Goal: Contribute content

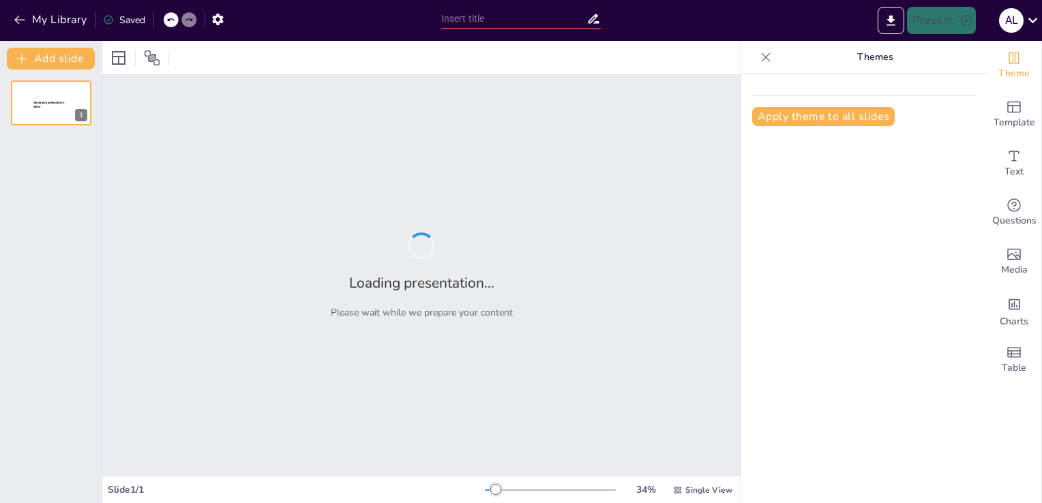
type input "Ecosistema de Gestión Vial: De la Reacción a la Estrategia"
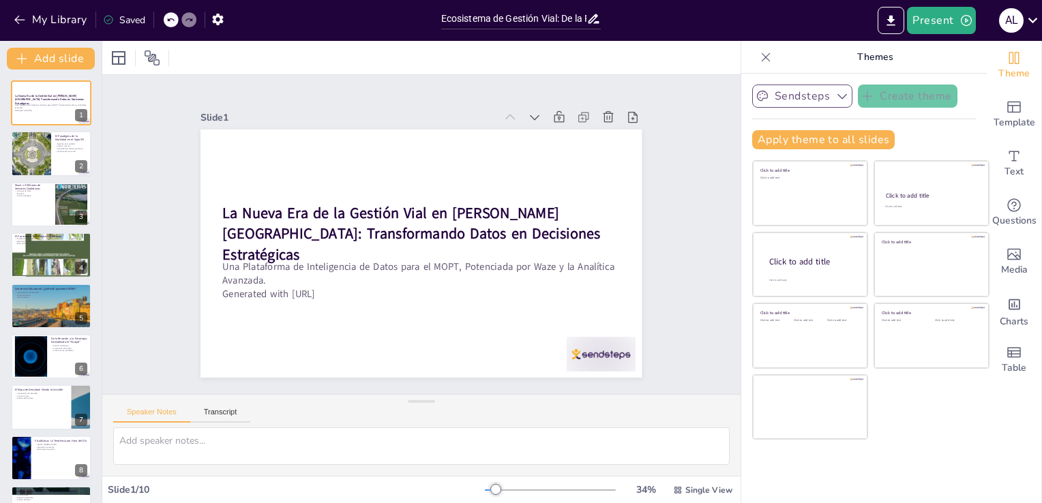
click at [835, 102] on icon "button" at bounding box center [842, 96] width 14 height 14
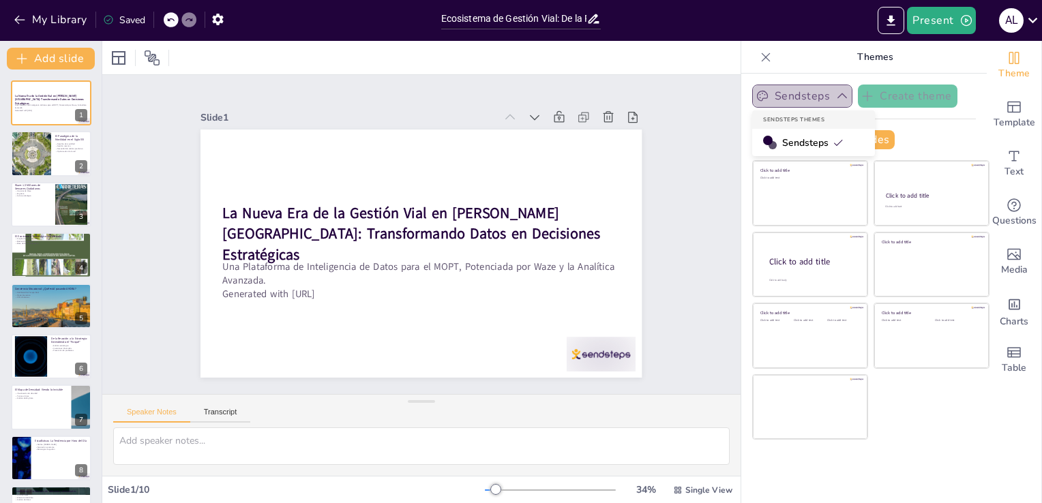
click at [835, 102] on icon "button" at bounding box center [842, 96] width 14 height 14
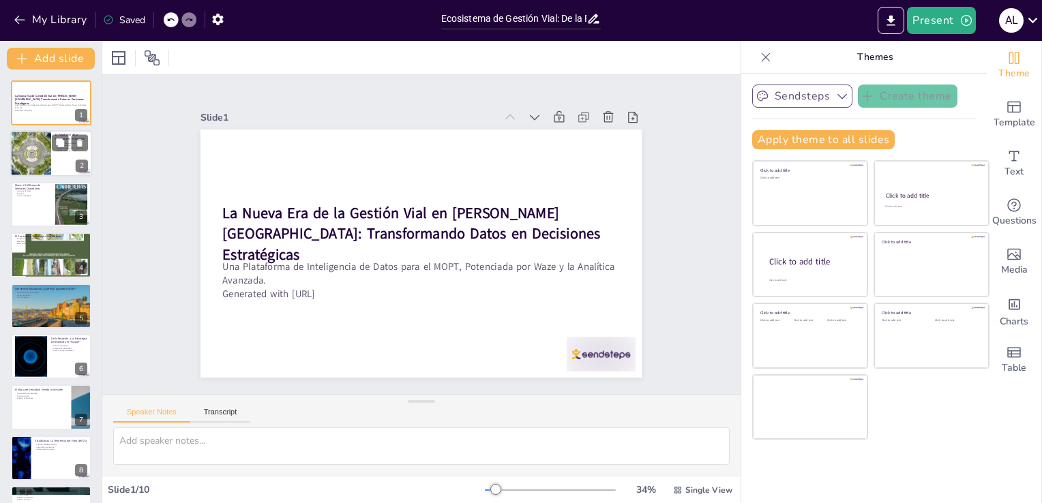
click at [69, 138] on div at bounding box center [70, 143] width 36 height 16
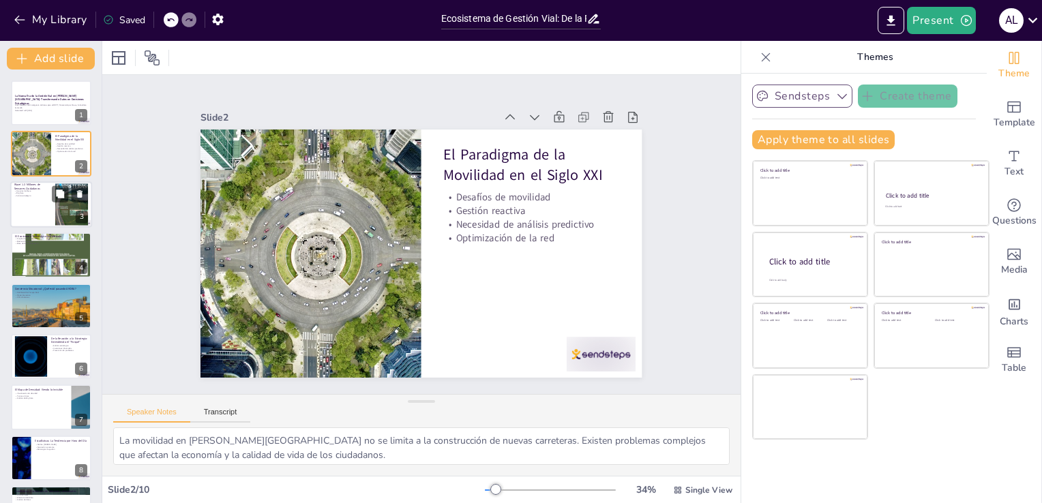
click at [34, 219] on div at bounding box center [51, 204] width 82 height 46
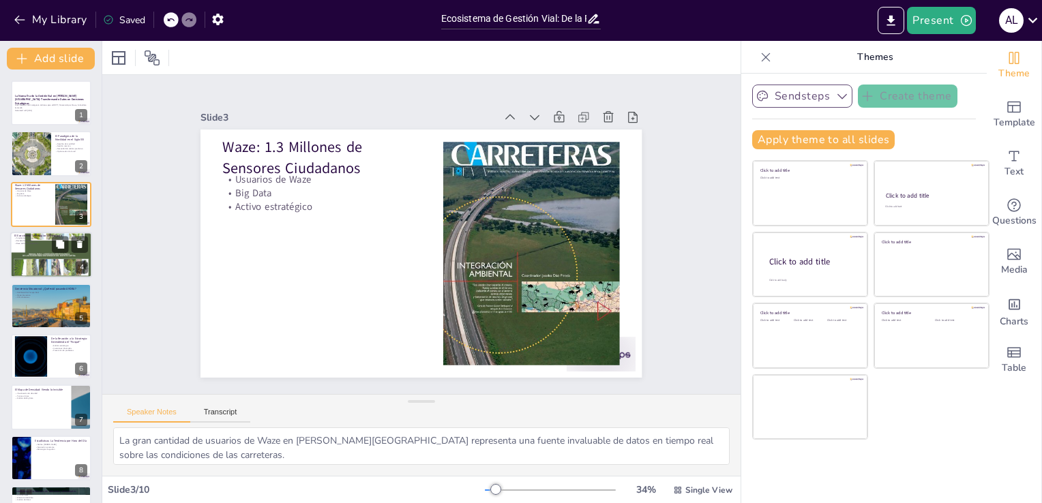
click at [27, 274] on div at bounding box center [51, 256] width 82 height 130
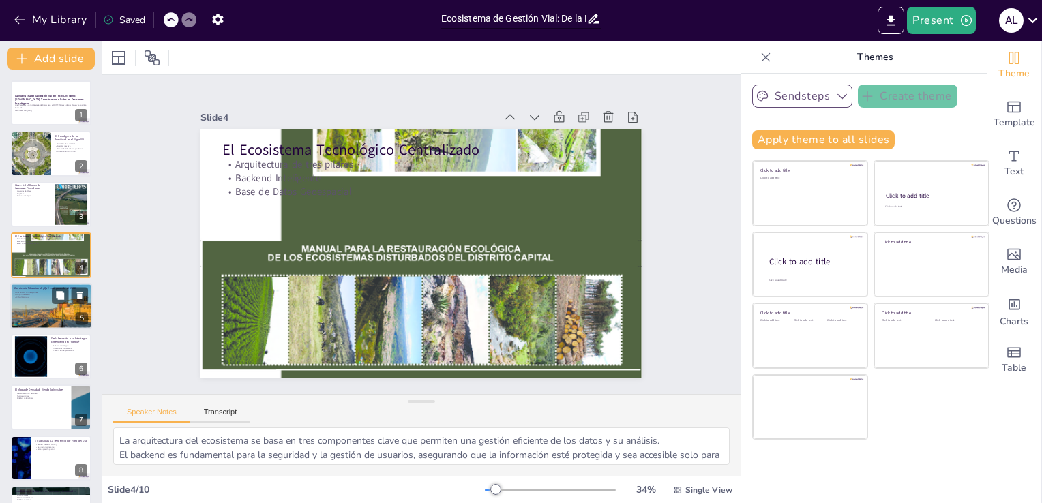
click at [37, 326] on div at bounding box center [51, 306] width 82 height 55
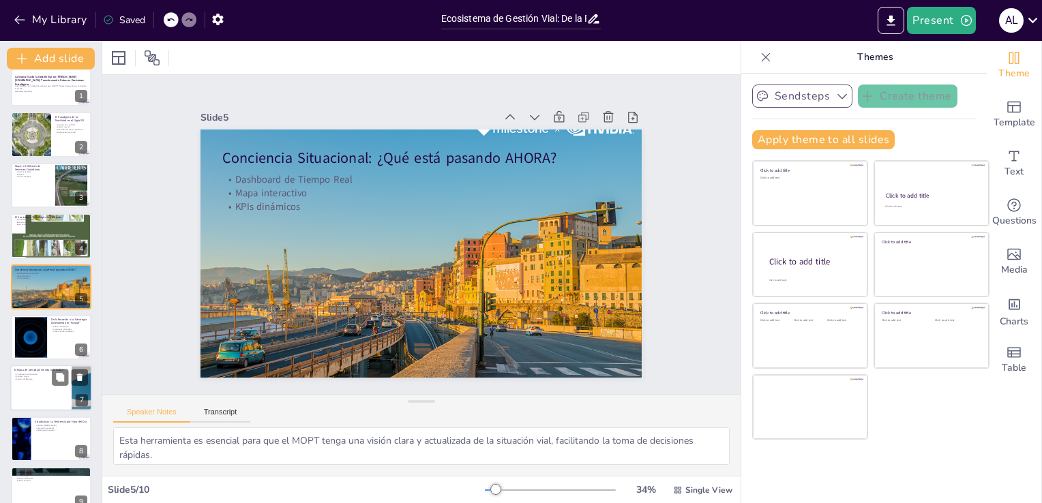
click at [37, 365] on div at bounding box center [51, 388] width 82 height 46
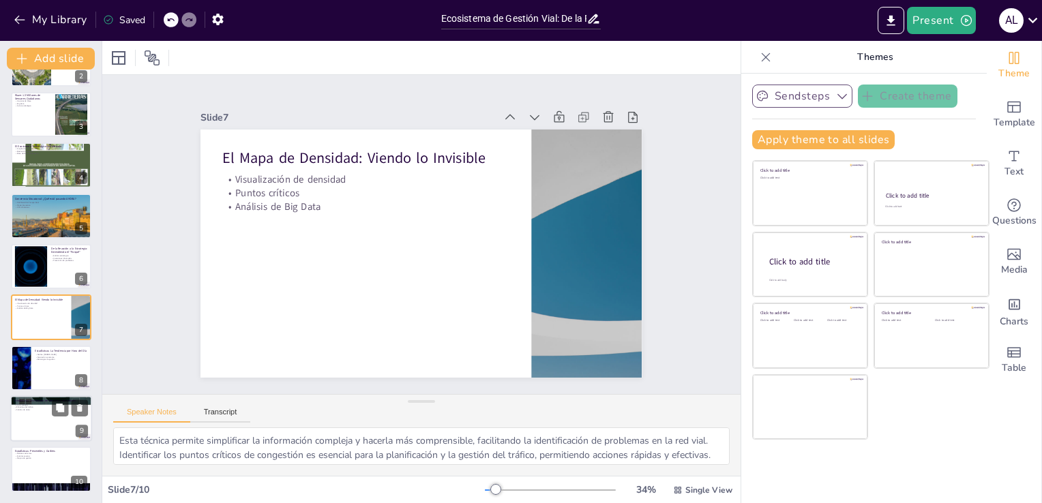
click at [50, 425] on div at bounding box center [51, 418] width 82 height 46
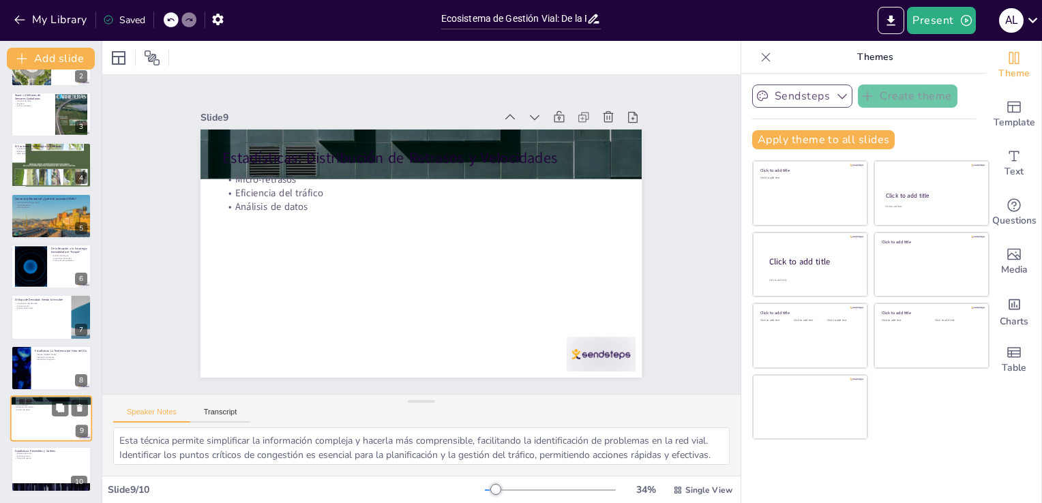
type textarea "La mayoría de los retrasos son breves, pero es importante identificar los event…"
